Goal: Ask a question

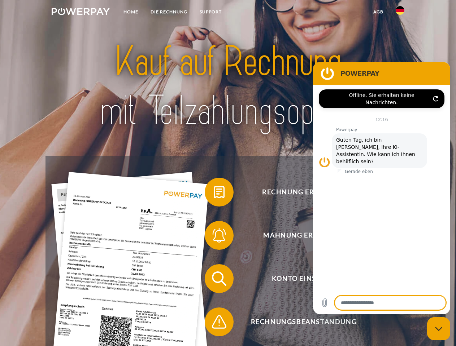
click at [80, 13] on img at bounding box center [81, 11] width 58 height 7
click at [400, 13] on img at bounding box center [400, 10] width 9 height 9
click at [378, 12] on link "agb" at bounding box center [378, 11] width 22 height 13
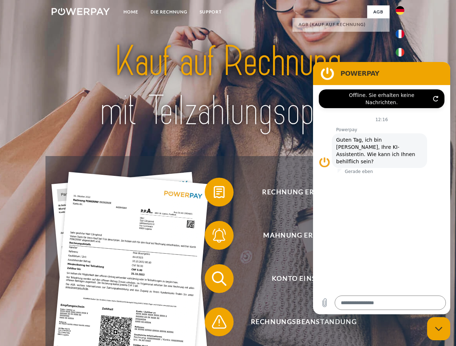
click at [214, 194] on span at bounding box center [208, 192] width 36 height 36
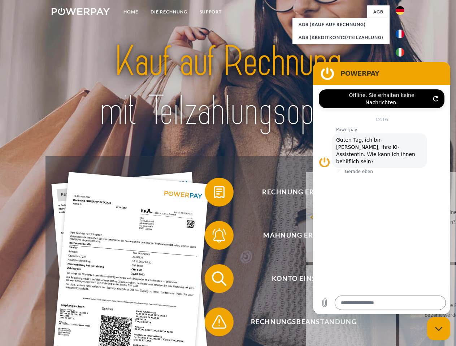
click at [214, 237] on span at bounding box center [208, 236] width 36 height 36
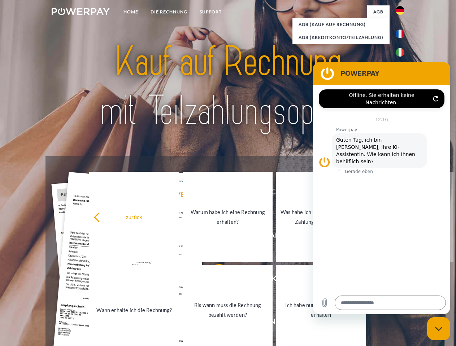
click at [214, 280] on link "Bis wann muss die Rechnung bezahlt werden?" at bounding box center [228, 310] width 90 height 90
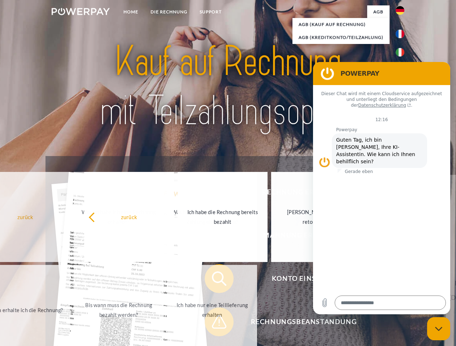
click at [214, 324] on span at bounding box center [208, 322] width 36 height 36
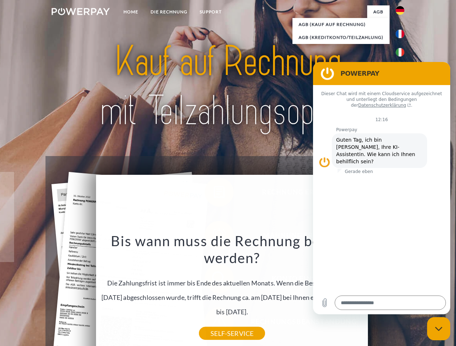
click at [438, 329] on icon "Messaging-Fenster schließen" at bounding box center [439, 329] width 8 height 5
type textarea "*"
